Goal: Task Accomplishment & Management: Manage account settings

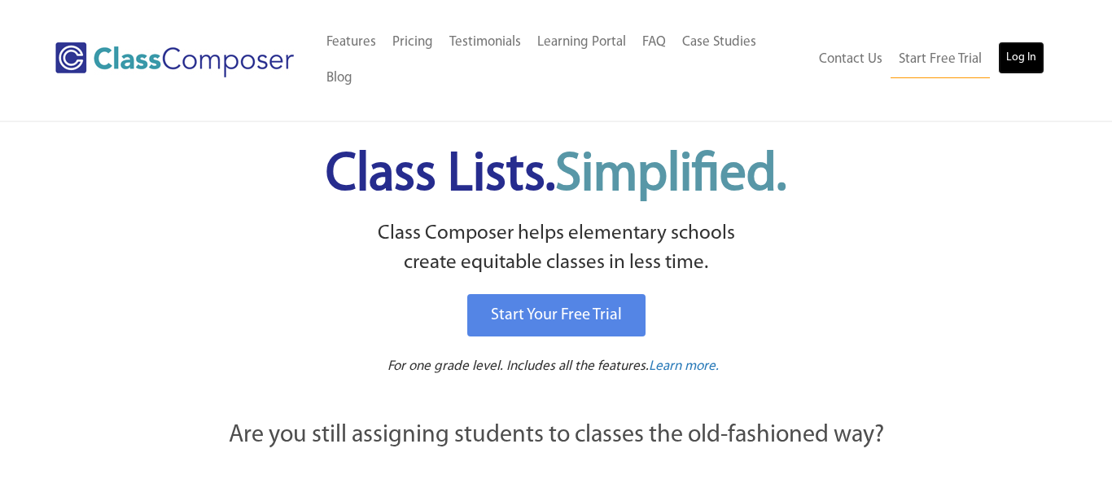
click at [1009, 42] on link "Log In" at bounding box center [1021, 58] width 46 height 33
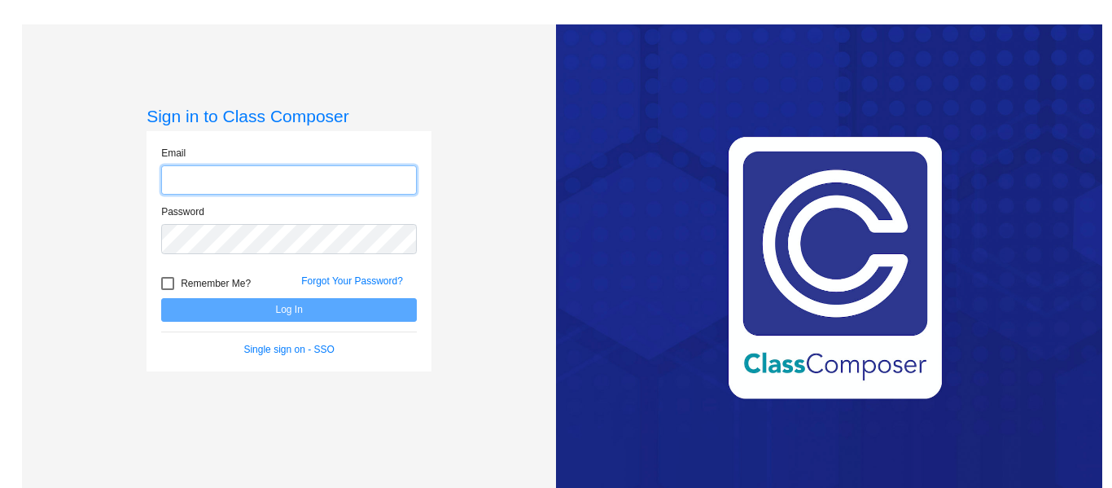
type input "cassandra_backlund@lkstevens.wednet.edu"
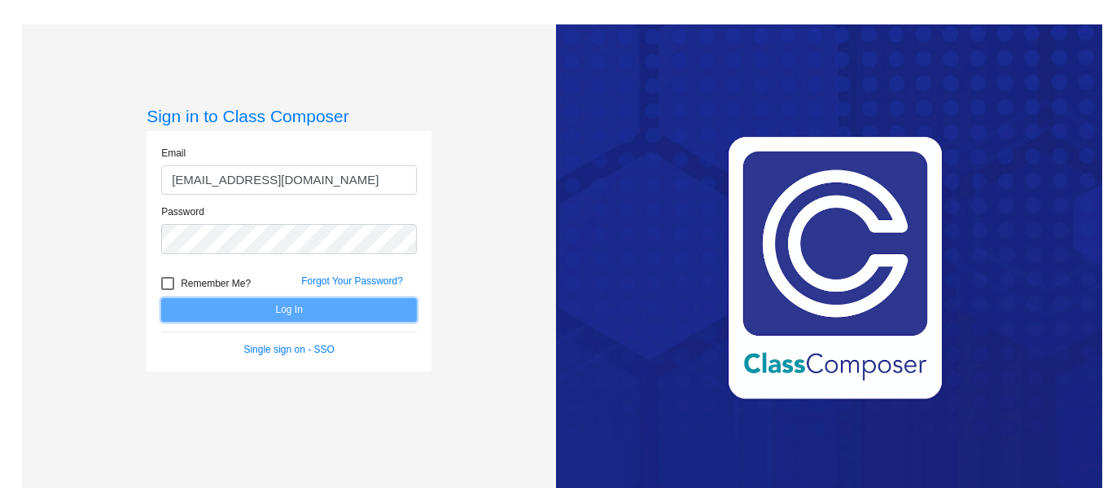
click at [343, 305] on button "Log In" at bounding box center [289, 310] width 256 height 24
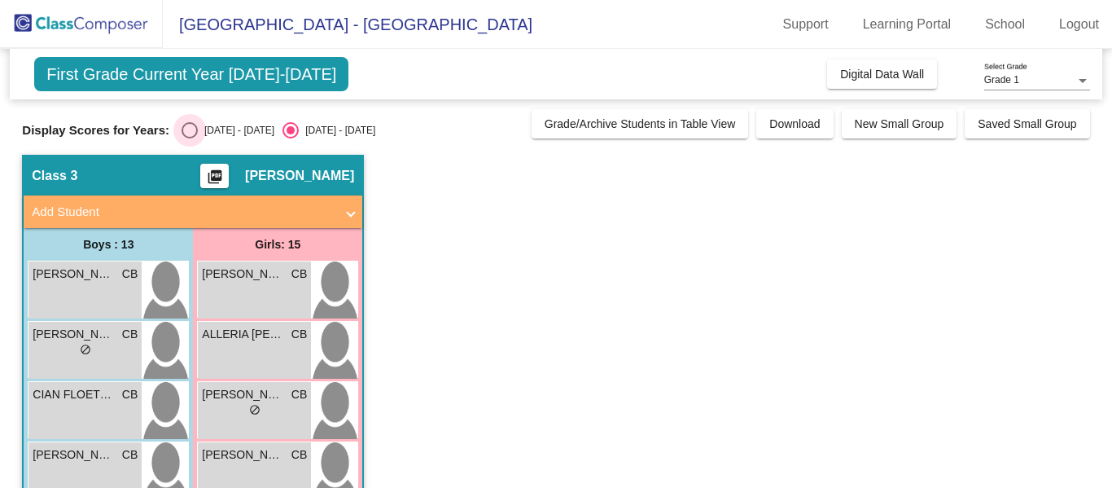
click at [182, 123] on div "Select an option" at bounding box center [190, 130] width 16 height 16
click at [189, 138] on input "2024 - 2025" at bounding box center [189, 138] width 1 height 1
radio input "true"
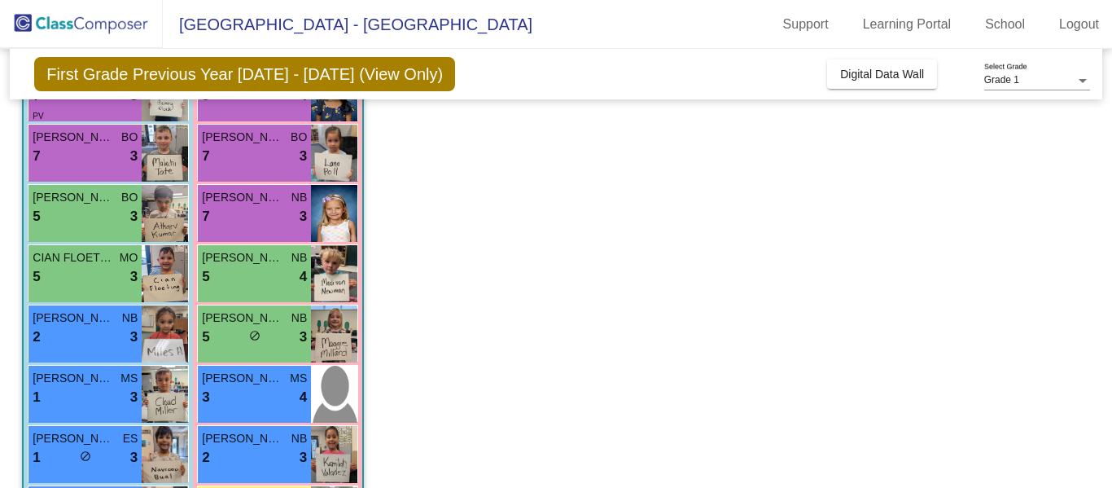
scroll to position [218, 0]
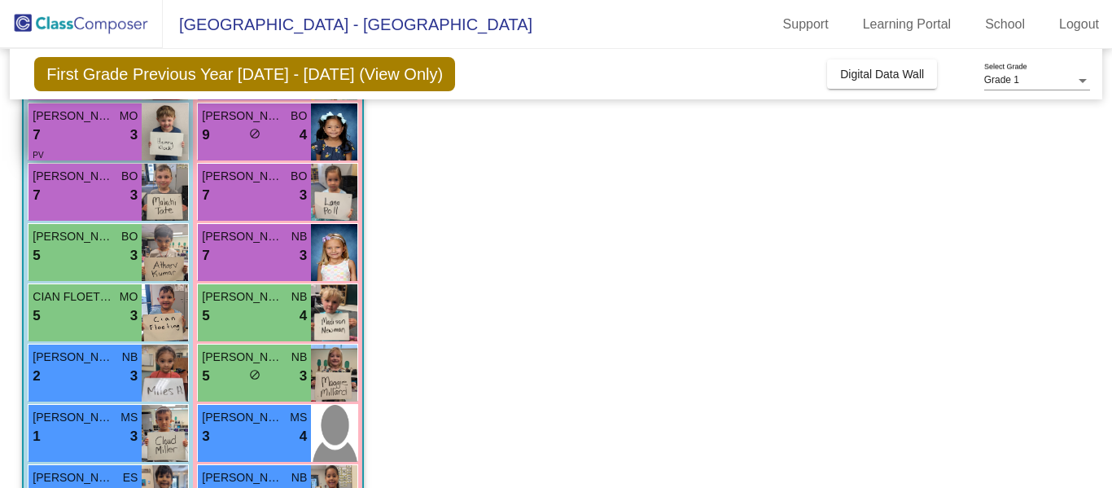
click at [54, 123] on span "HENRY KLOCK" at bounding box center [73, 115] width 81 height 17
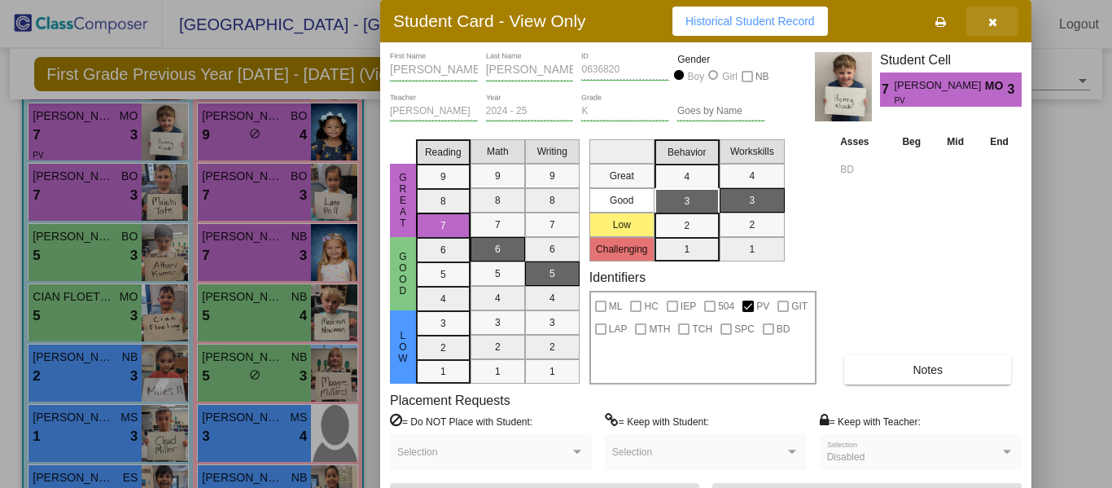
click at [992, 22] on icon "button" at bounding box center [992, 21] width 9 height 11
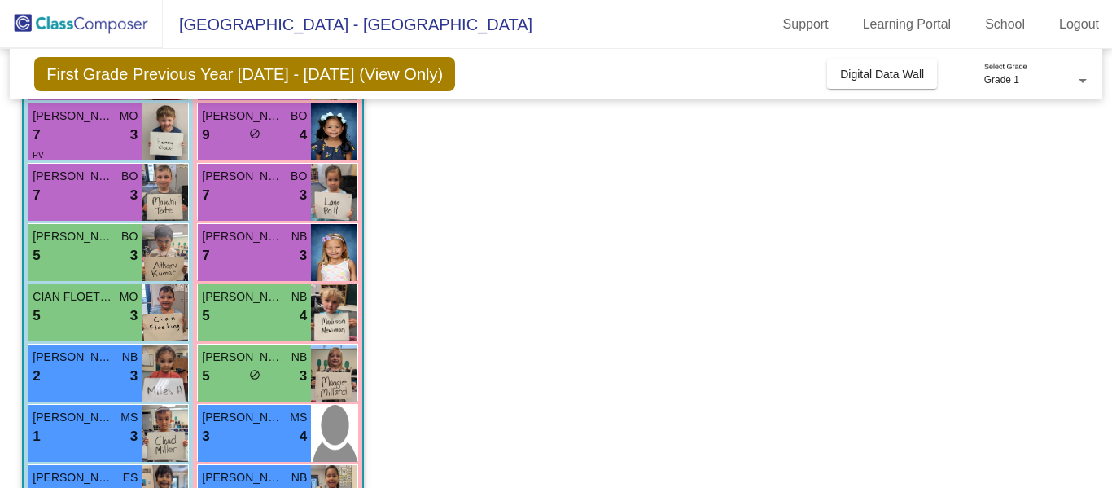
click at [559, 253] on app-classroom "Class 3 picture_as_pdf Cassandra Backlund Add Student First Name Last Name Stud…" at bounding box center [555, 454] width 1067 height 1035
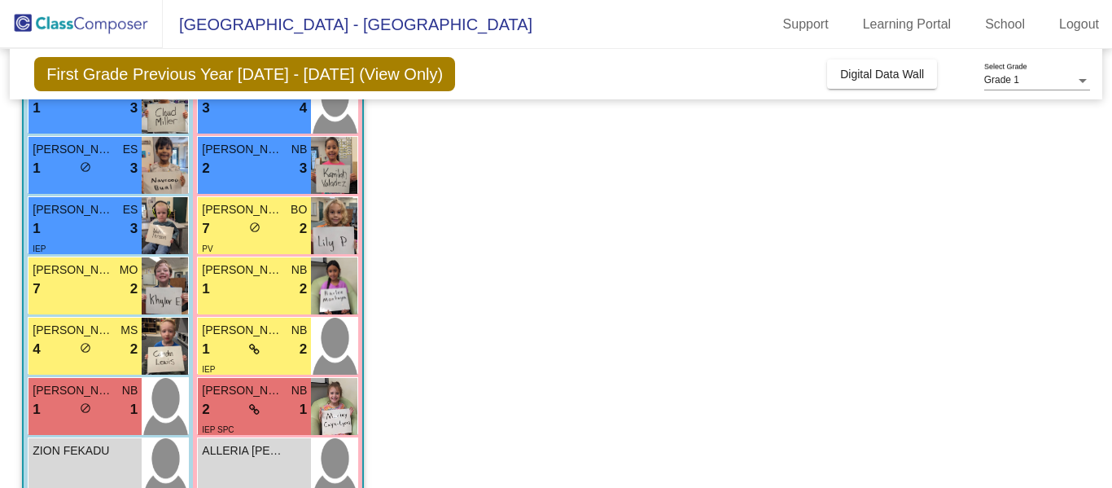
scroll to position [544, 0]
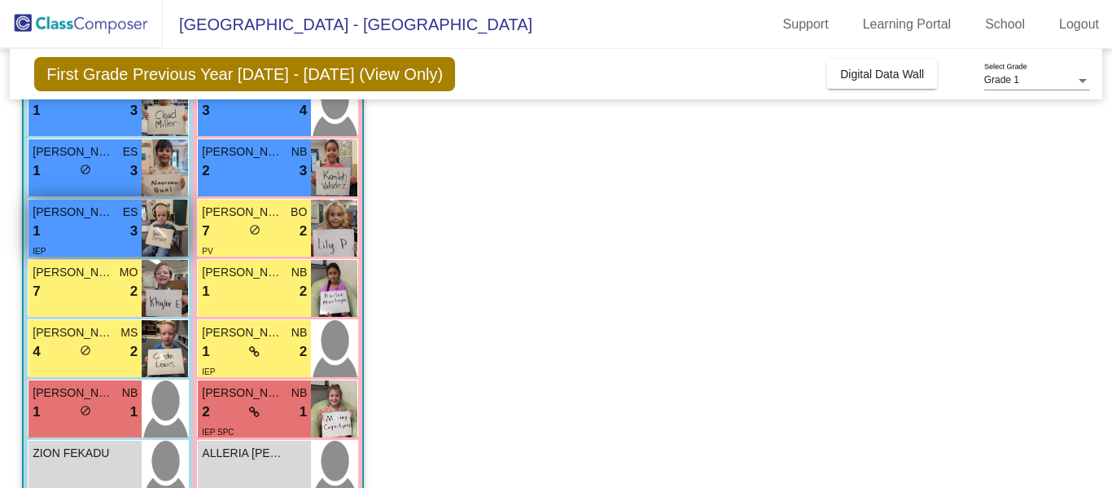
click at [79, 221] on div "1 lock do_not_disturb_alt 3" at bounding box center [85, 231] width 105 height 21
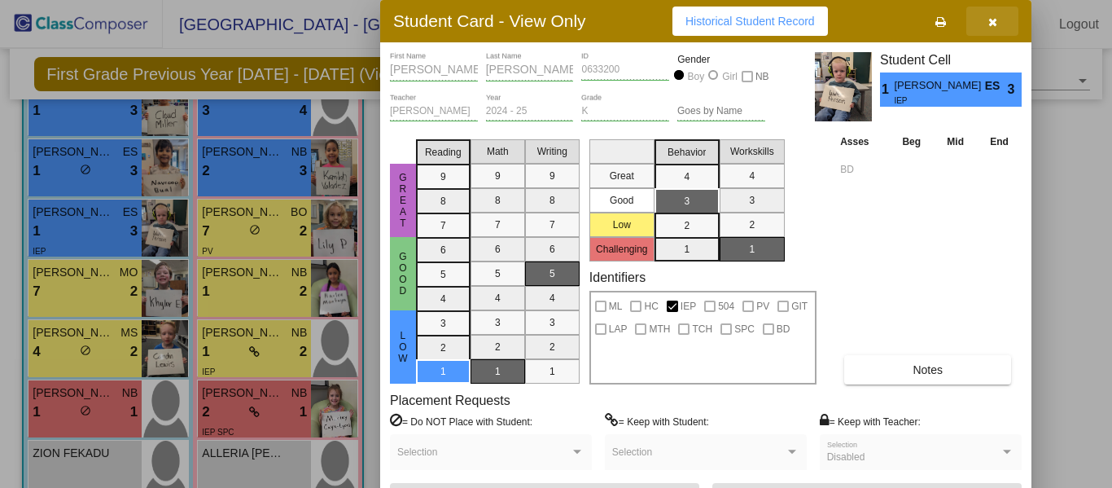
click at [991, 25] on icon "button" at bounding box center [992, 21] width 9 height 11
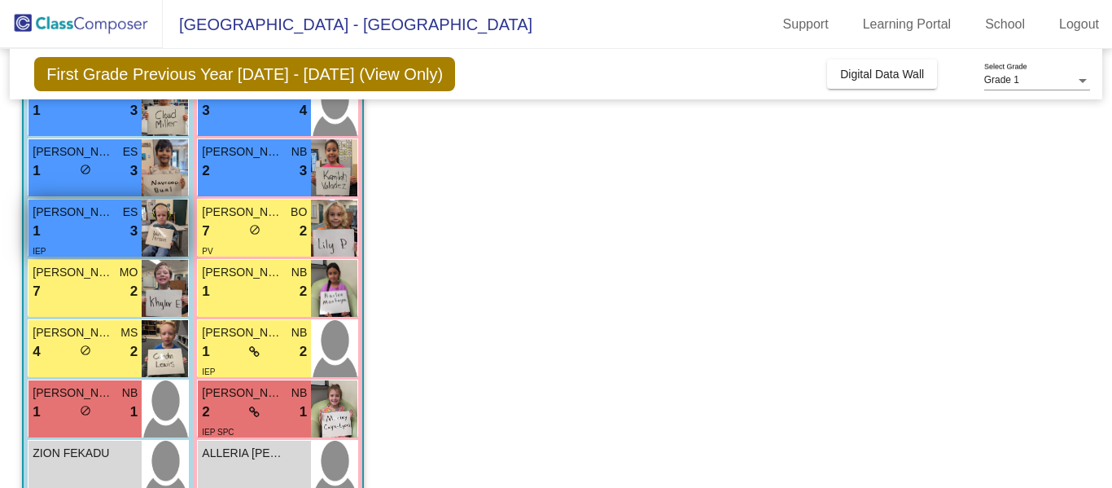
click at [109, 221] on div "1 lock do_not_disturb_alt 3" at bounding box center [85, 231] width 105 height 21
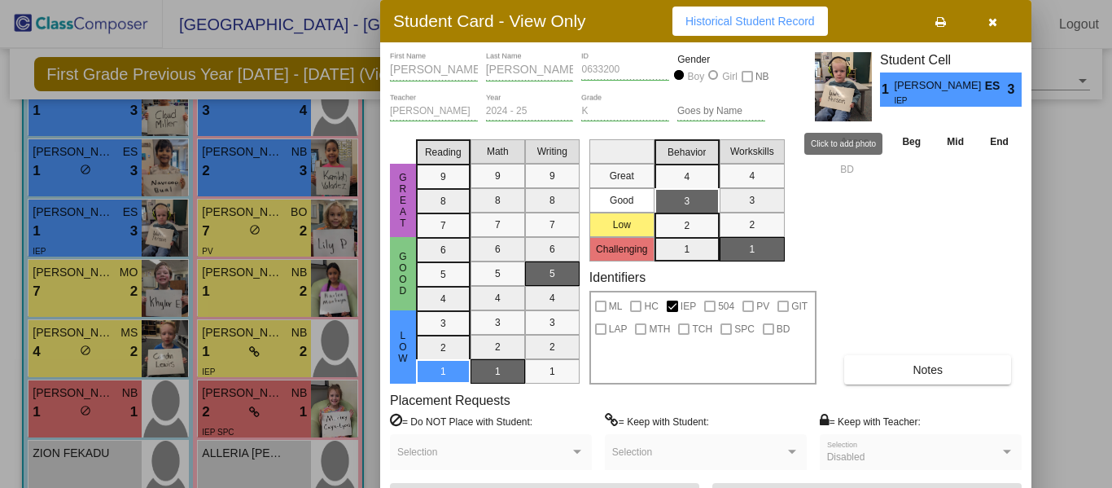
click at [841, 99] on img at bounding box center [843, 86] width 57 height 69
click at [992, 24] on icon "button" at bounding box center [992, 21] width 9 height 11
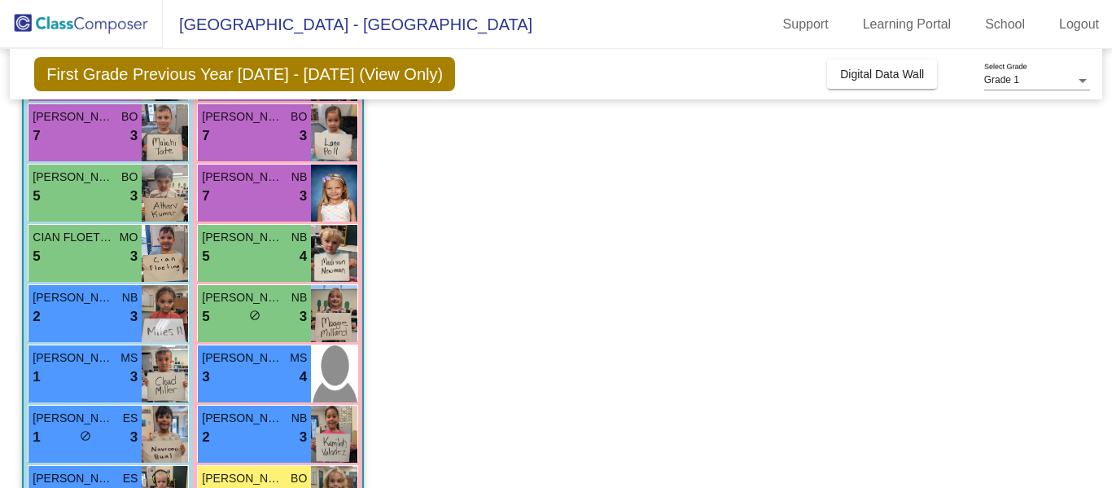
scroll to position [278, 0]
click at [85, 178] on span "ATHARV KUMAR" at bounding box center [73, 176] width 81 height 17
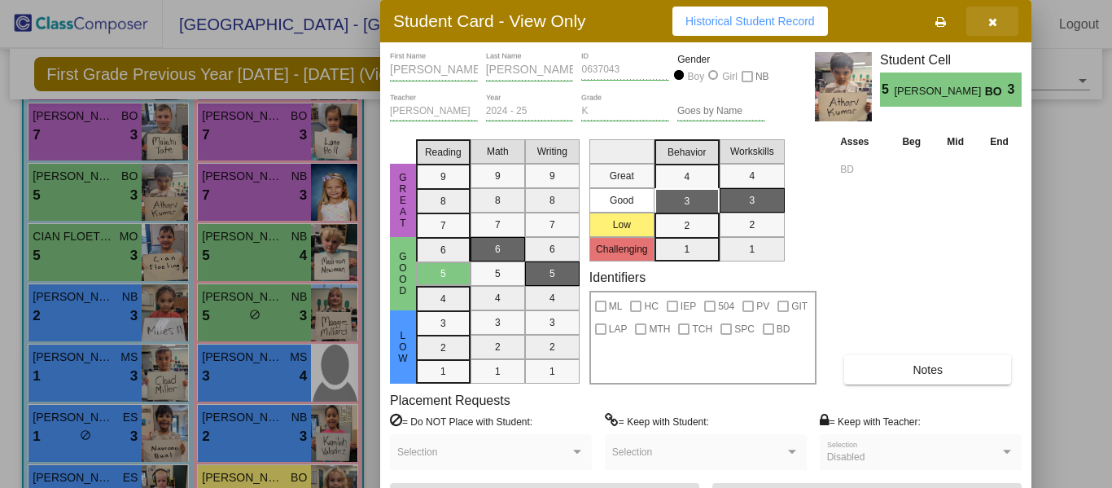
click at [990, 18] on icon "button" at bounding box center [992, 21] width 9 height 11
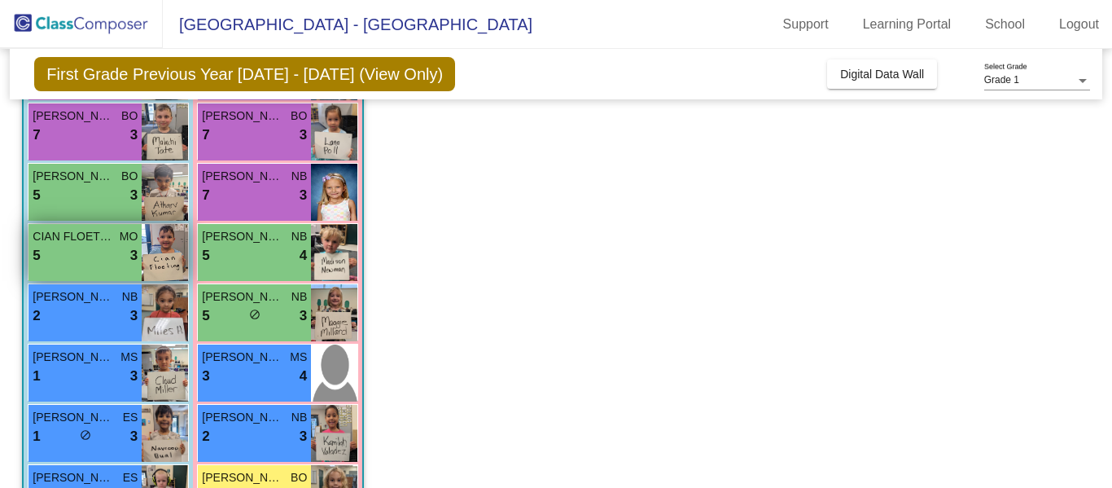
click at [90, 256] on div "5 lock do_not_disturb_alt 3" at bounding box center [85, 255] width 105 height 21
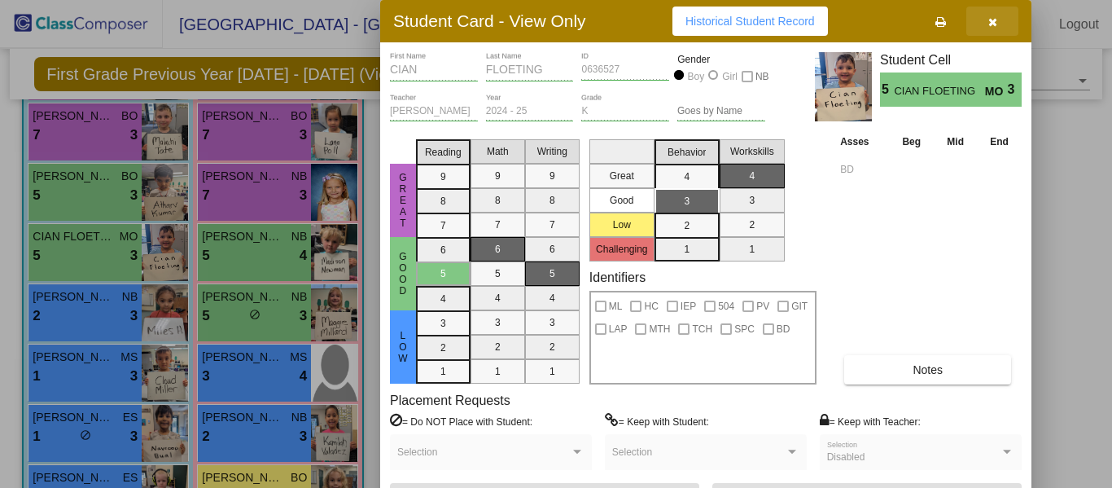
click at [996, 17] on icon "button" at bounding box center [992, 21] width 9 height 11
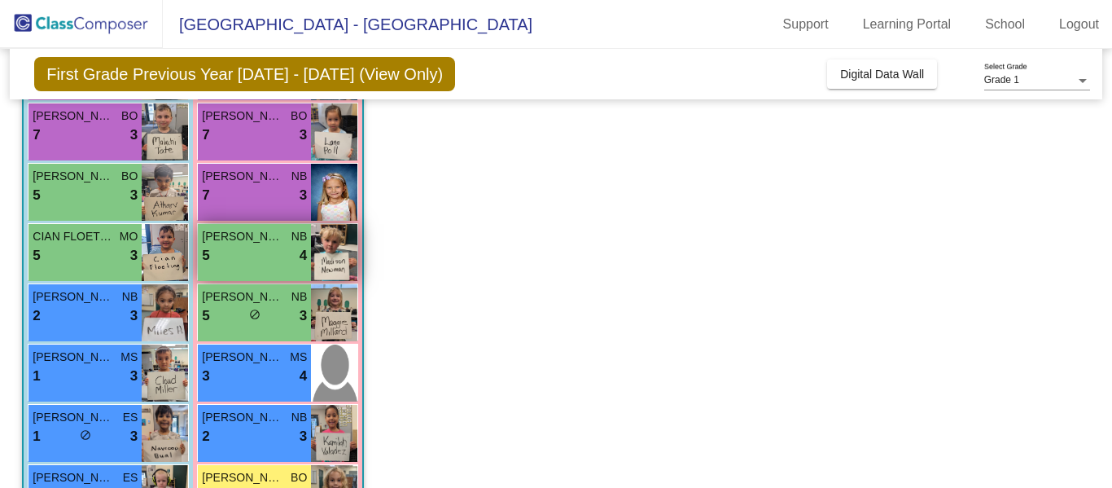
click at [259, 250] on div "5 lock do_not_disturb_alt 4" at bounding box center [254, 255] width 105 height 21
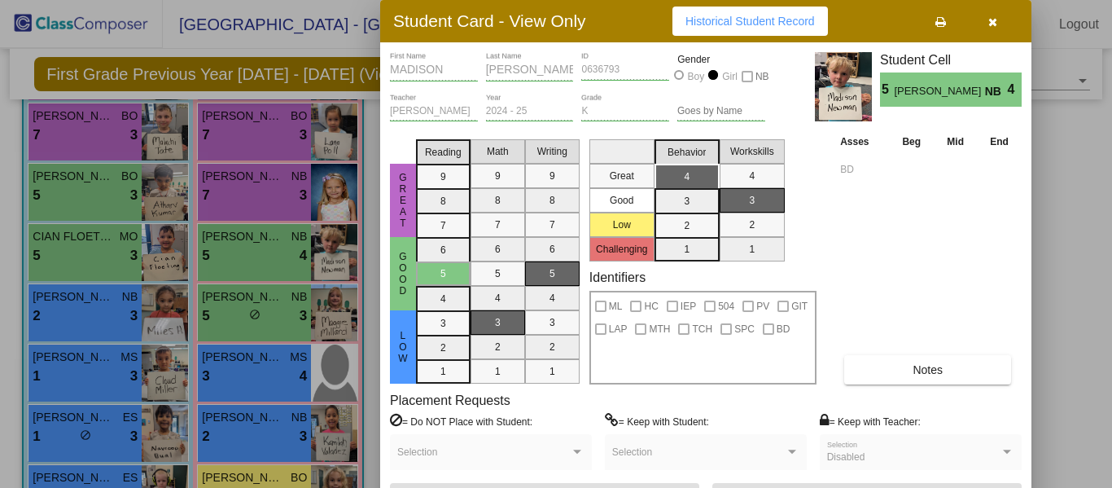
click at [992, 21] on icon "button" at bounding box center [992, 21] width 9 height 11
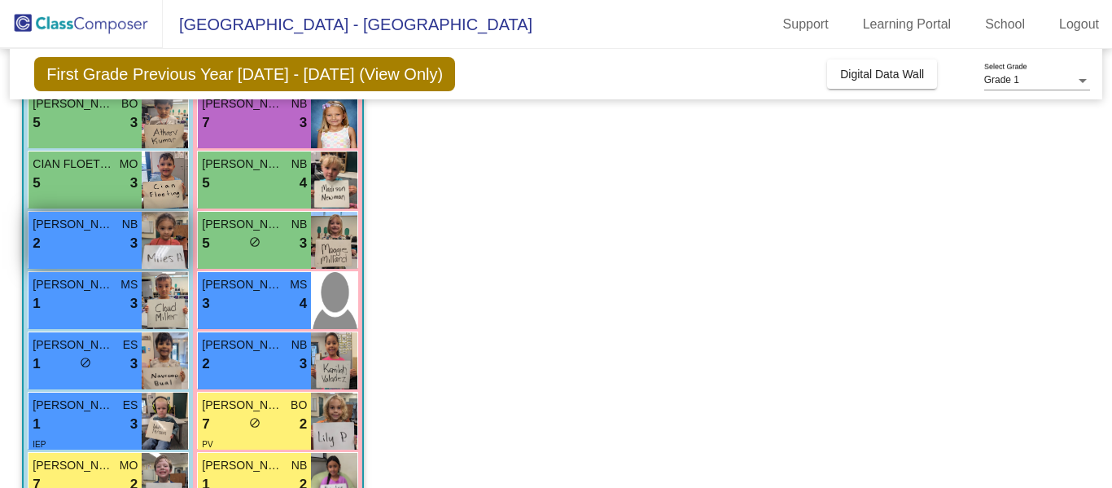
scroll to position [377, 0]
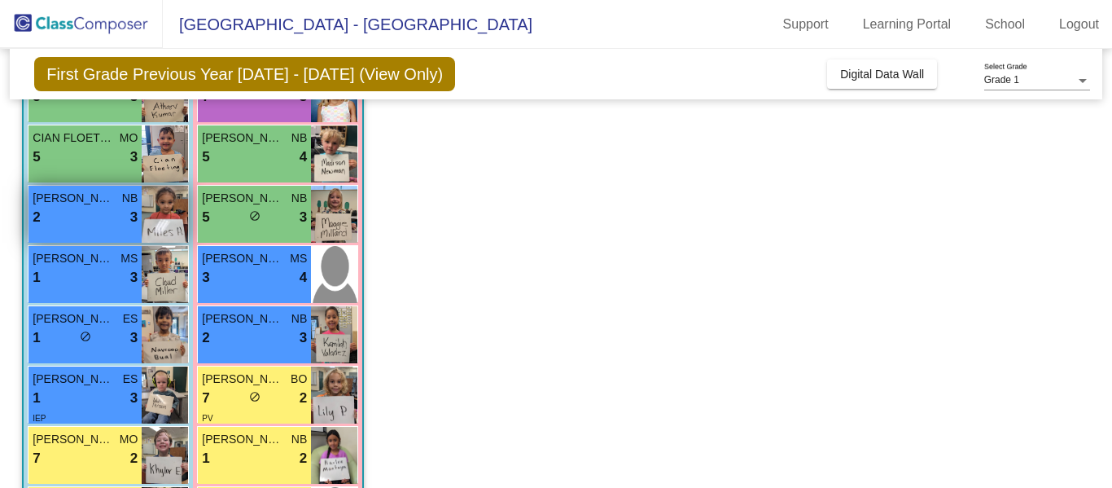
click at [63, 211] on div "2 lock do_not_disturb_alt 3" at bounding box center [85, 217] width 105 height 21
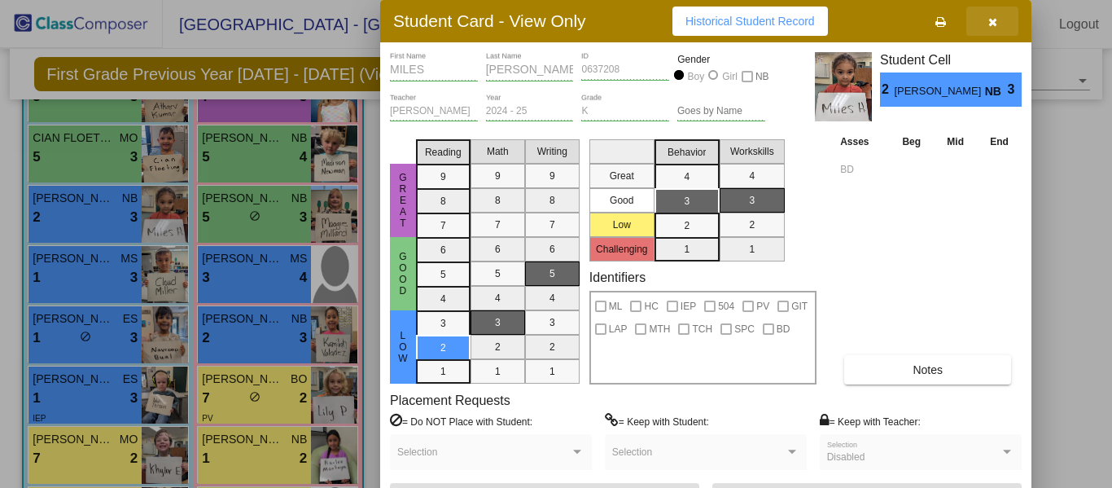
click at [991, 22] on icon "button" at bounding box center [992, 21] width 9 height 11
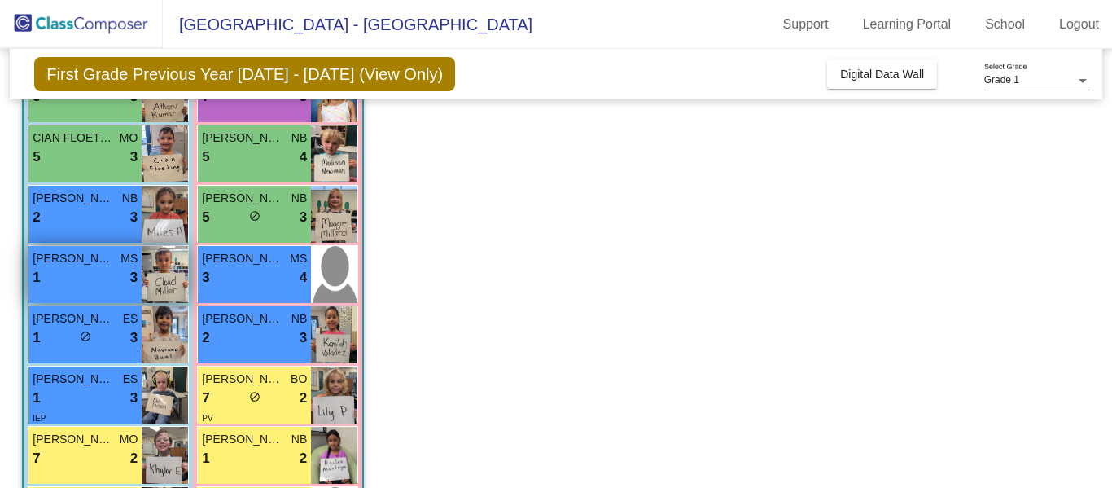
click at [85, 262] on span "CLOUD MILLER" at bounding box center [73, 258] width 81 height 17
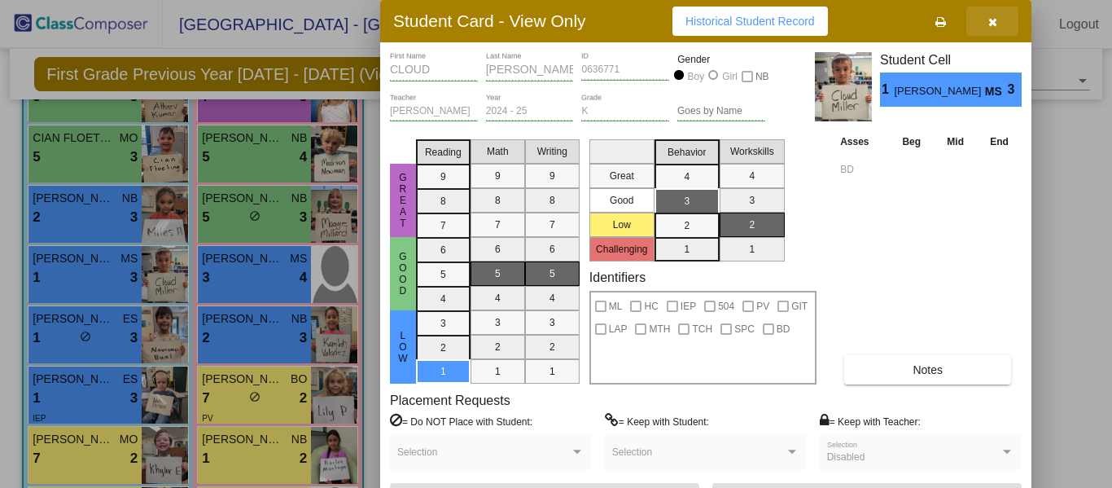
click at [992, 23] on icon "button" at bounding box center [992, 21] width 9 height 11
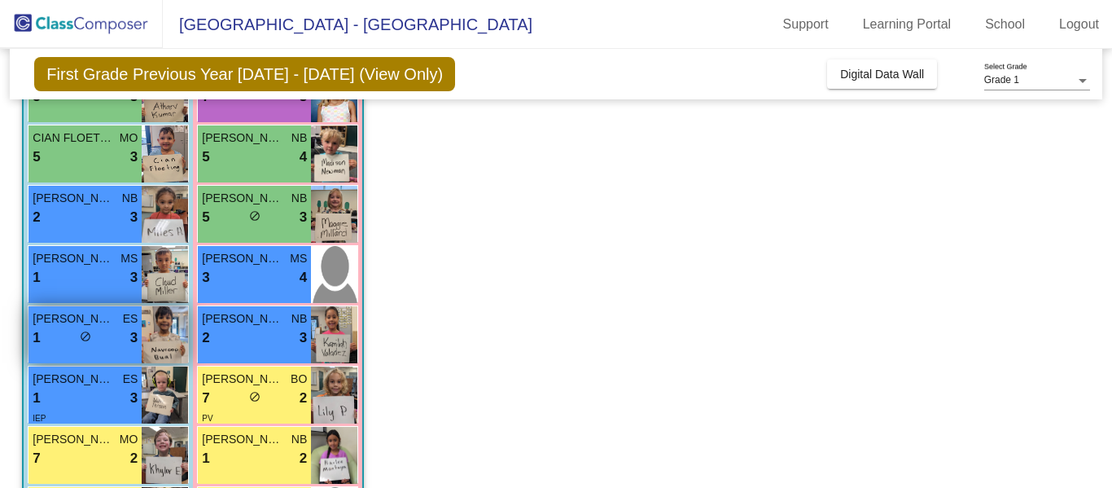
click at [53, 327] on div "1 lock do_not_disturb_alt 3" at bounding box center [85, 337] width 105 height 21
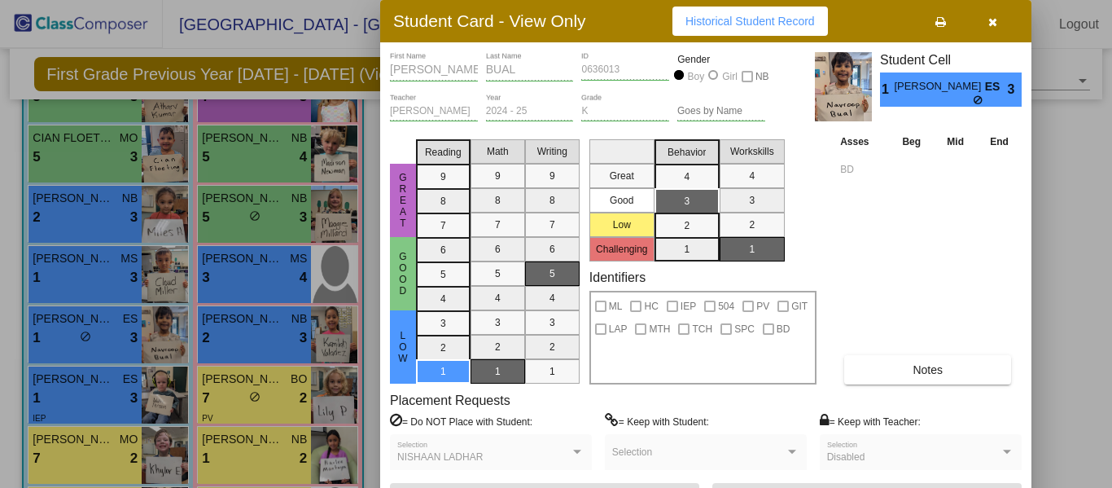
click at [66, 386] on div at bounding box center [556, 244] width 1112 height 488
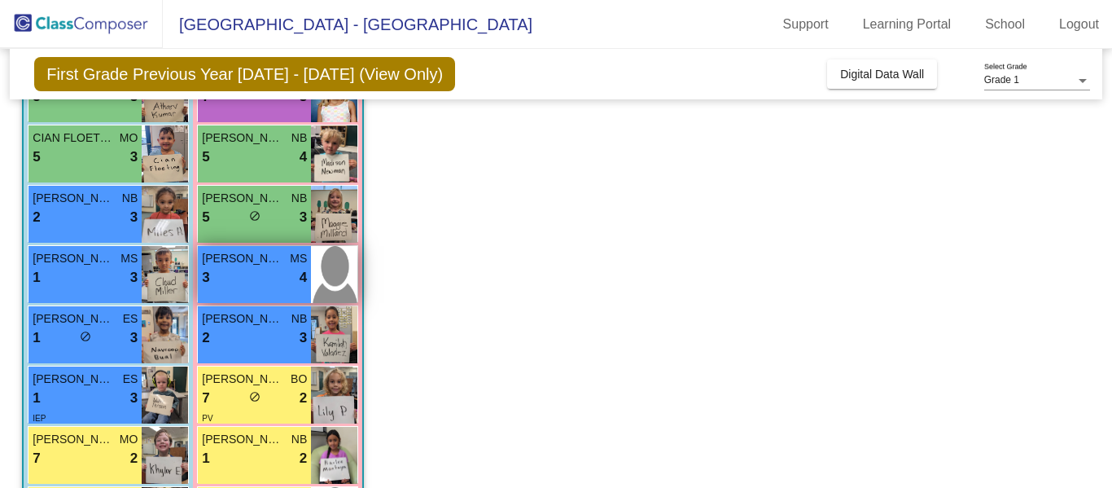
click at [228, 271] on div "3 lock do_not_disturb_alt 4" at bounding box center [254, 277] width 105 height 21
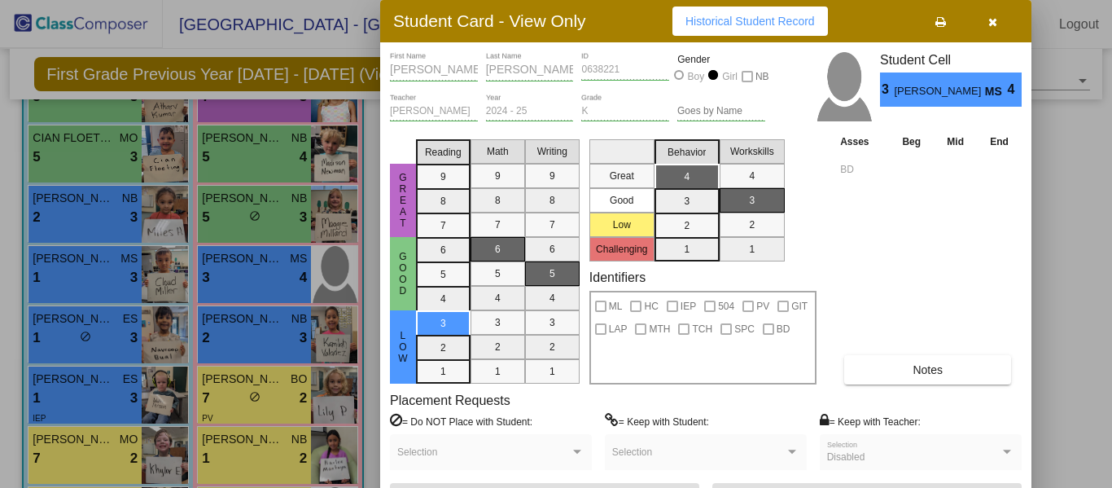
click at [249, 342] on div at bounding box center [556, 244] width 1112 height 488
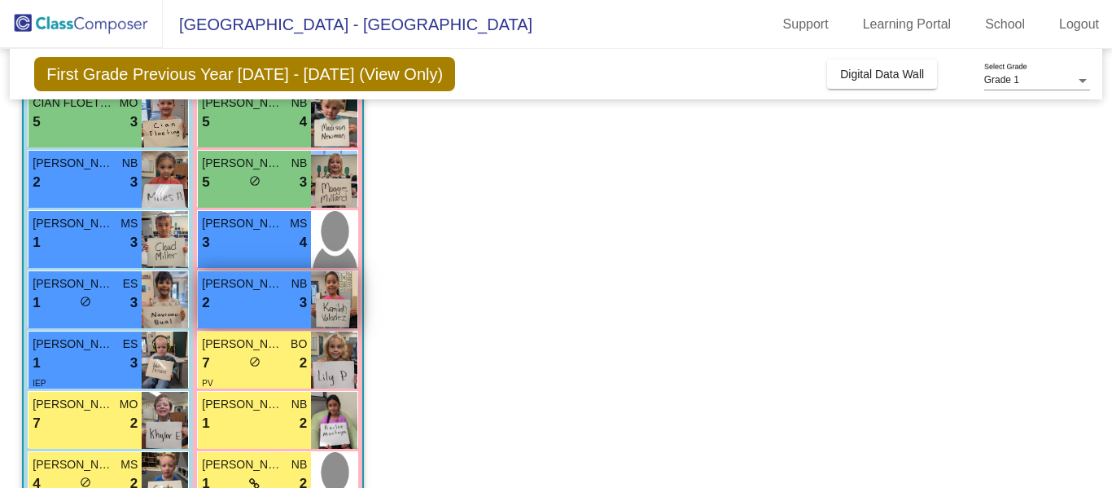
scroll to position [410, 0]
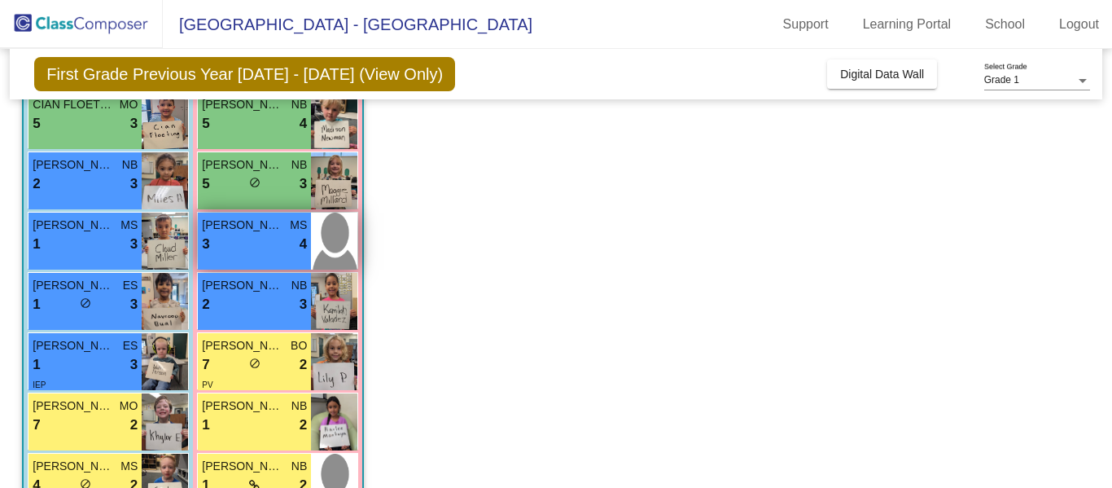
click at [242, 226] on span "ELAINE JOHNSTON" at bounding box center [242, 225] width 81 height 17
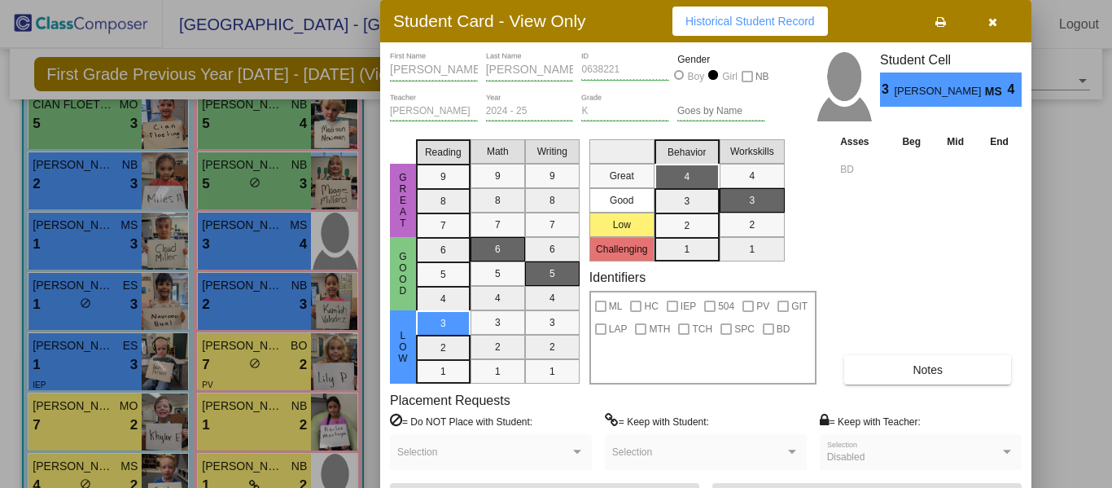
click at [989, 16] on icon "button" at bounding box center [992, 21] width 9 height 11
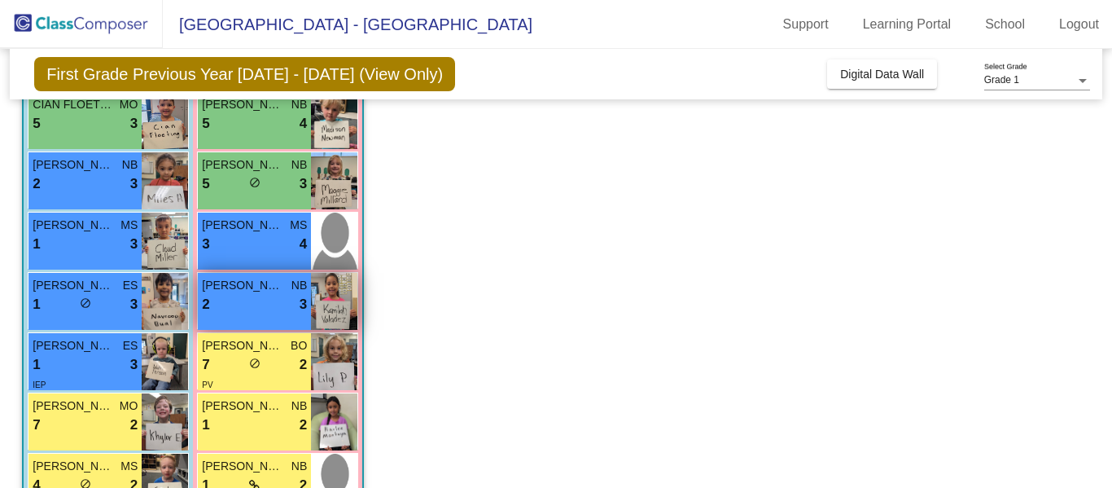
click at [253, 301] on div "2 lock do_not_disturb_alt 3" at bounding box center [254, 304] width 105 height 21
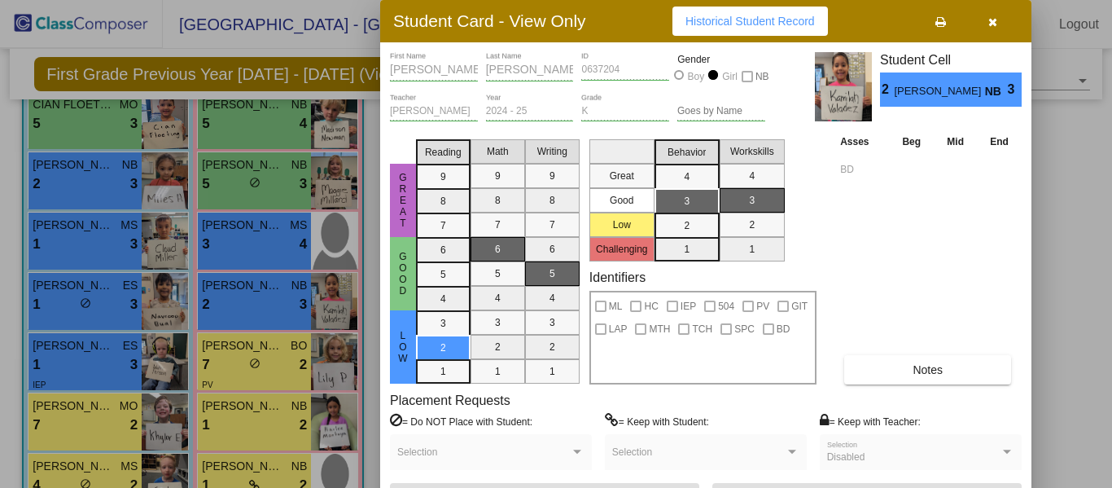
click at [991, 19] on icon "button" at bounding box center [992, 21] width 9 height 11
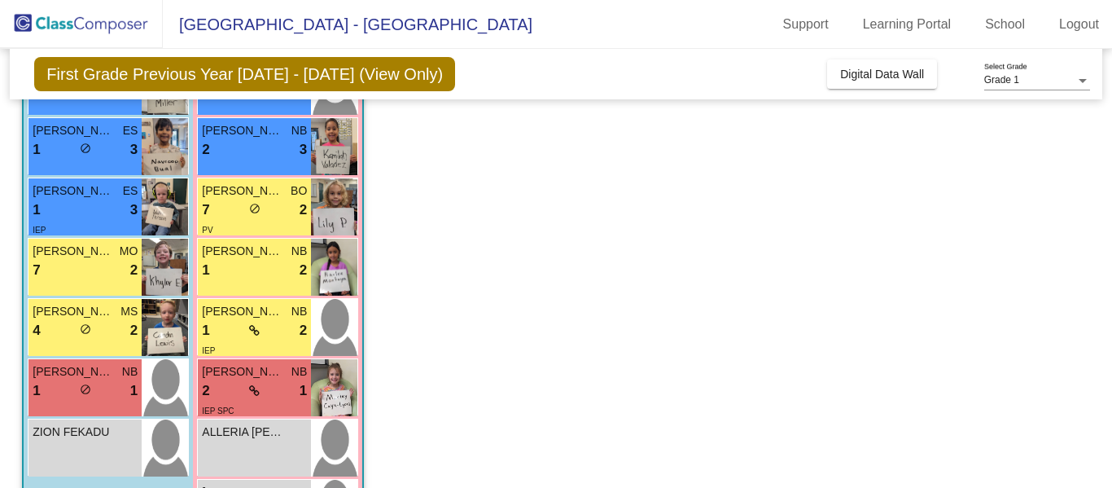
scroll to position [564, 0]
click at [61, 278] on div "7 lock do_not_disturb_alt 2" at bounding box center [85, 270] width 105 height 21
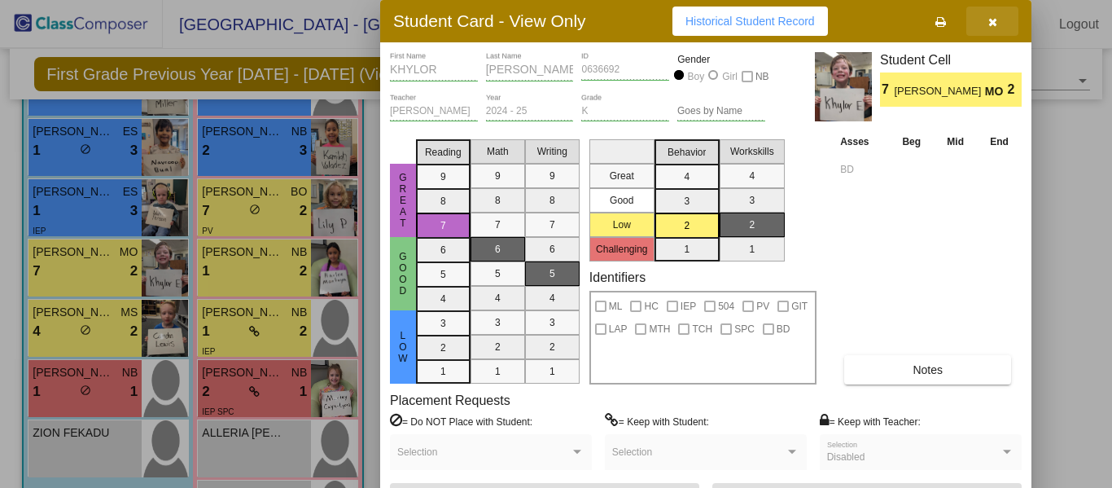
click at [996, 16] on icon "button" at bounding box center [992, 21] width 9 height 11
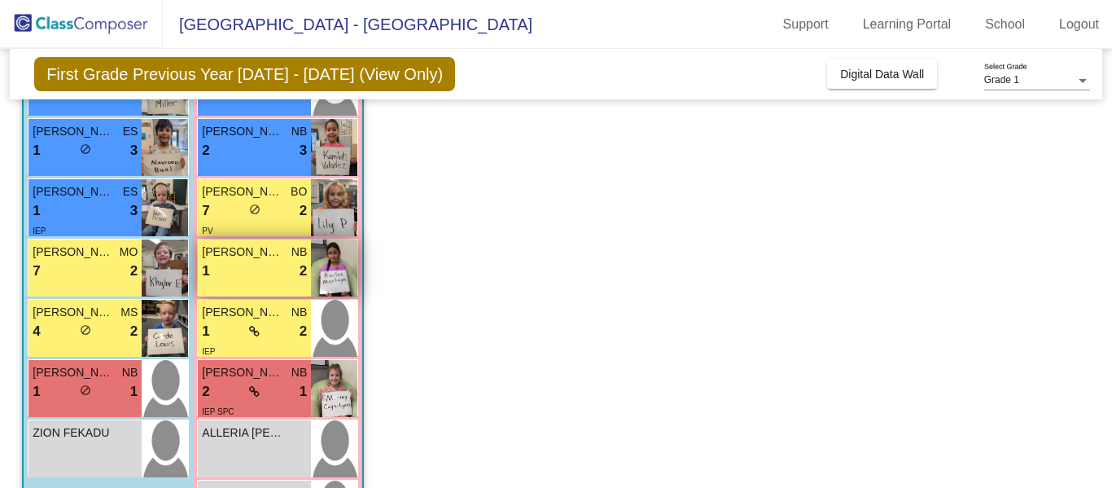
click at [247, 265] on div "1 lock do_not_disturb_alt 2" at bounding box center [254, 270] width 105 height 21
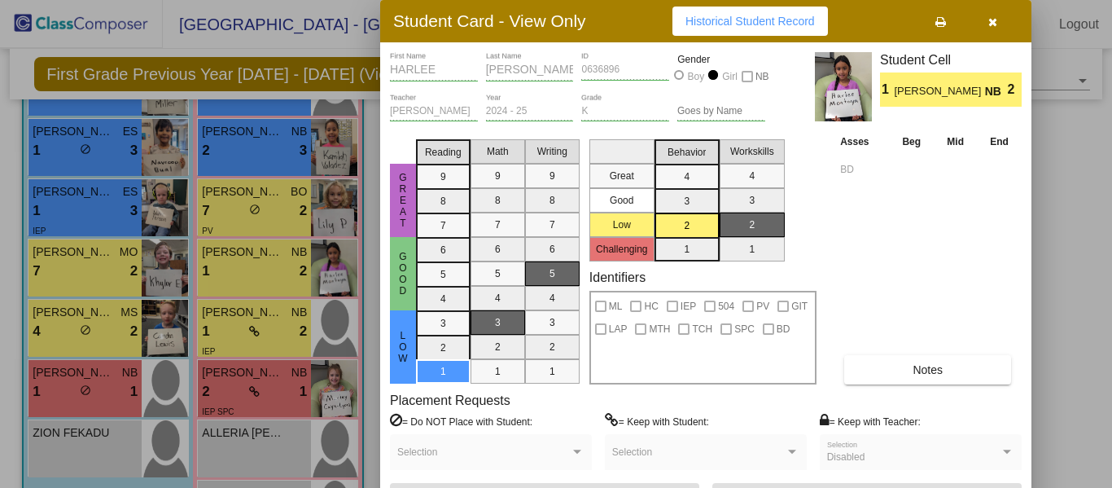
click at [992, 24] on icon "button" at bounding box center [992, 21] width 9 height 11
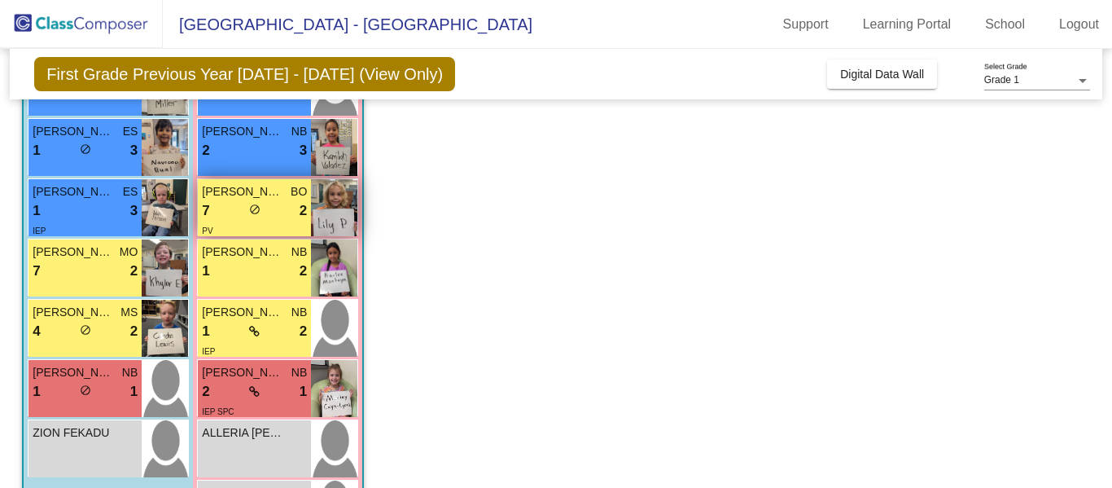
click at [234, 199] on span "LILY POWELL" at bounding box center [242, 191] width 81 height 17
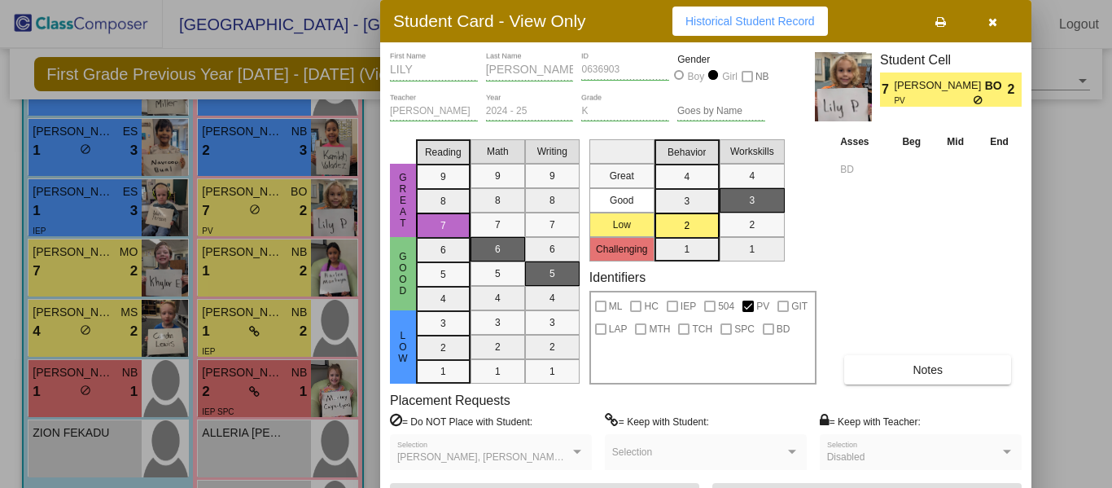
click at [987, 28] on button "button" at bounding box center [992, 21] width 52 height 29
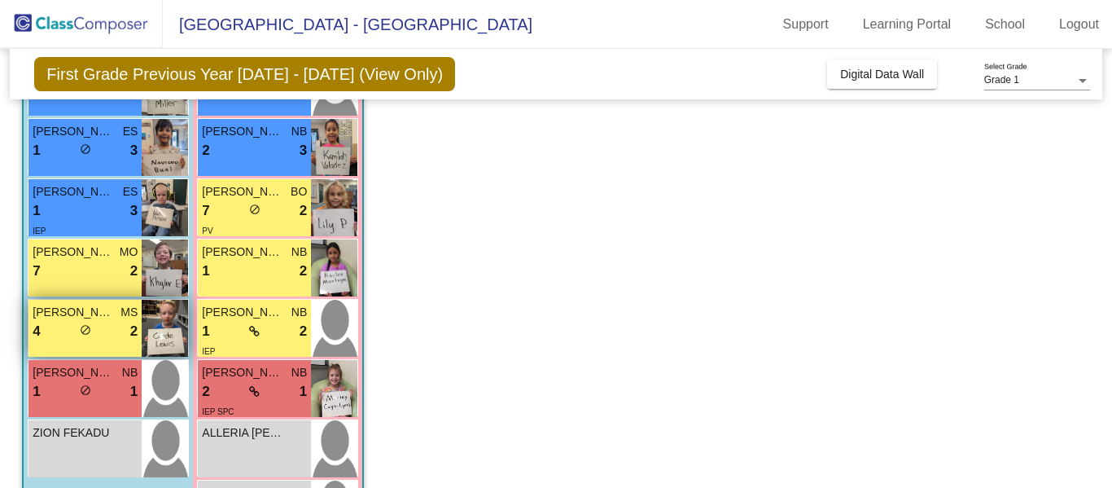
click at [56, 335] on div "4 lock do_not_disturb_alt 2" at bounding box center [85, 331] width 105 height 21
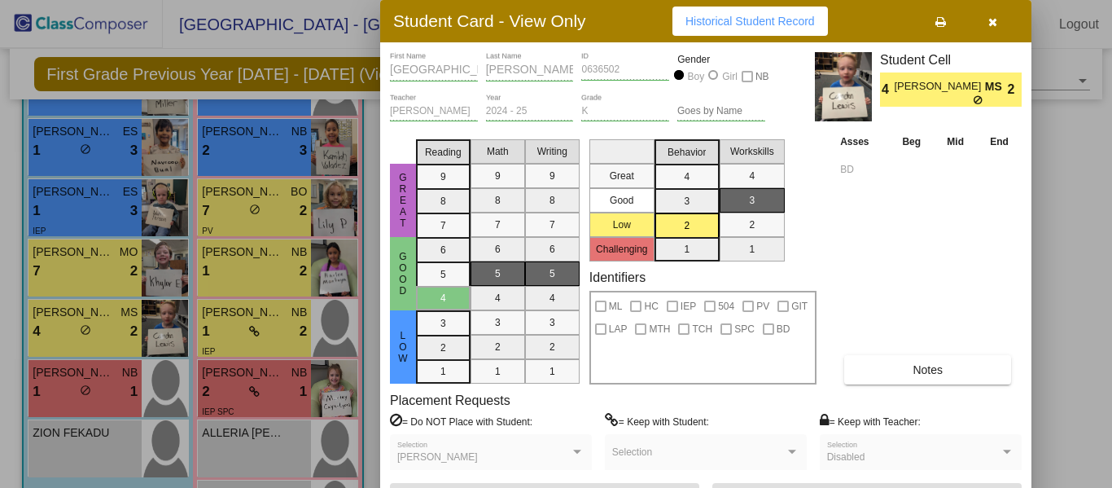
click at [266, 264] on div at bounding box center [556, 244] width 1112 height 488
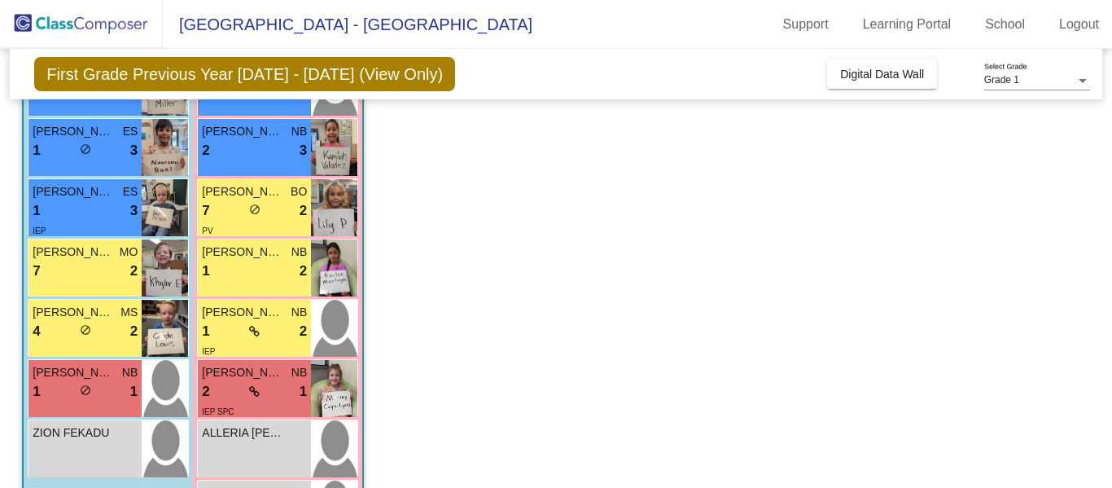
click at [266, 264] on div "1 lock do_not_disturb_alt 2" at bounding box center [254, 270] width 105 height 21
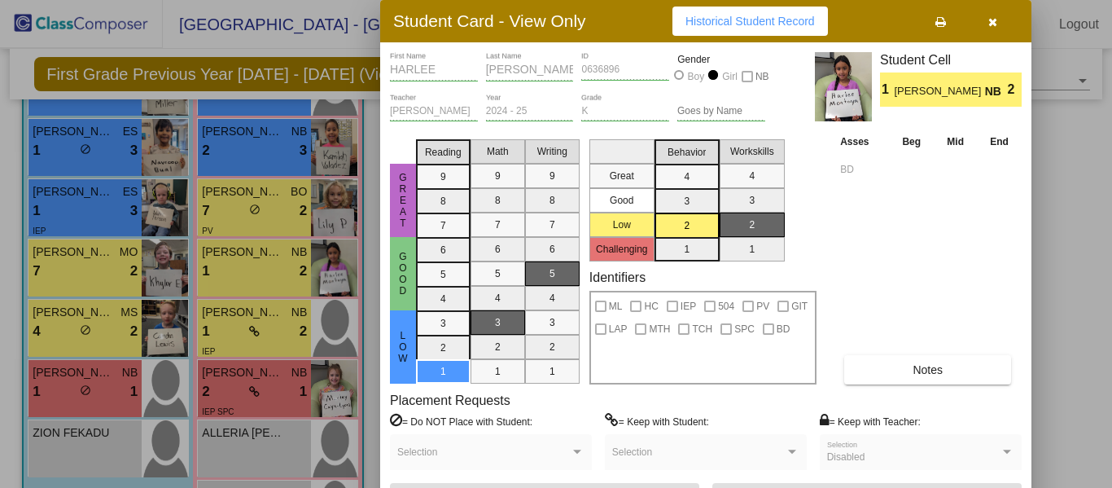
click at [244, 444] on div at bounding box center [556, 244] width 1112 height 488
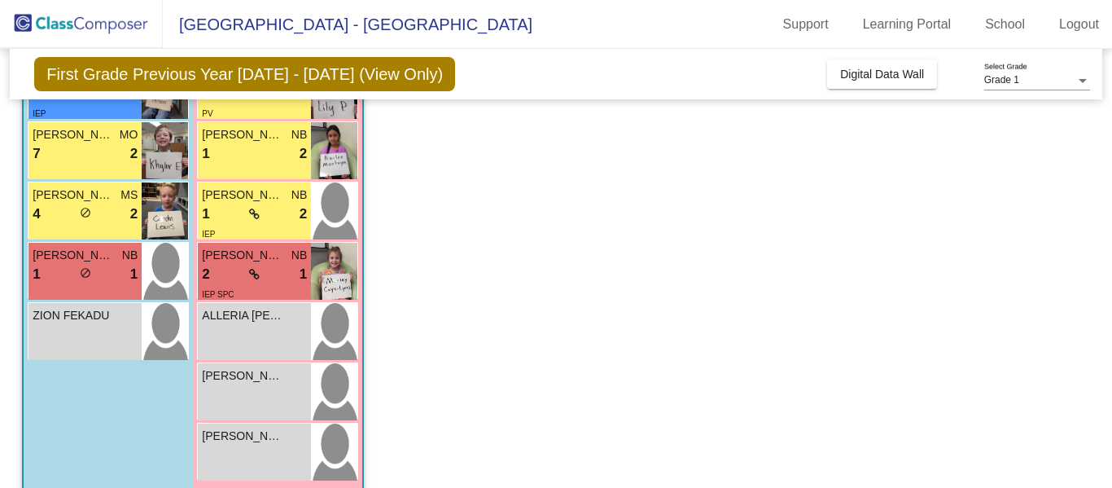
scroll to position [703, 0]
